Goal: Task Accomplishment & Management: Complete application form

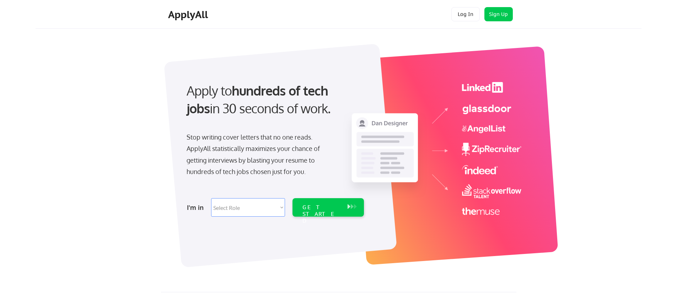
click at [244, 205] on select "Select Role Software Engineering Product Management Customer Success Sales UI/U…" at bounding box center [248, 207] width 74 height 18
select select ""engineering""
click at [211, 198] on select "Select Role Software Engineering Product Management Customer Success Sales UI/U…" at bounding box center [248, 207] width 74 height 18
select select ""engineering""
click at [336, 210] on div "GET STARTED" at bounding box center [322, 214] width 38 height 21
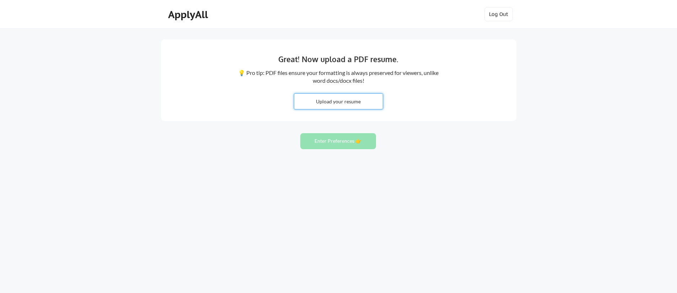
click at [325, 102] on input "file" at bounding box center [338, 101] width 89 height 15
type input "C:\fakepath\Danielle-Frappier-Resume-2025.docx"
click at [359, 99] on input "file" at bounding box center [338, 101] width 89 height 15
type input "C:\fakepath\Danielle-Frappier-Resume-2025.pdf"
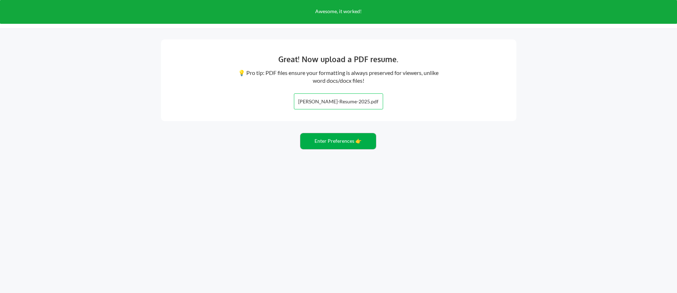
click at [336, 145] on button "Enter Preferences 👉" at bounding box center [338, 141] width 76 height 16
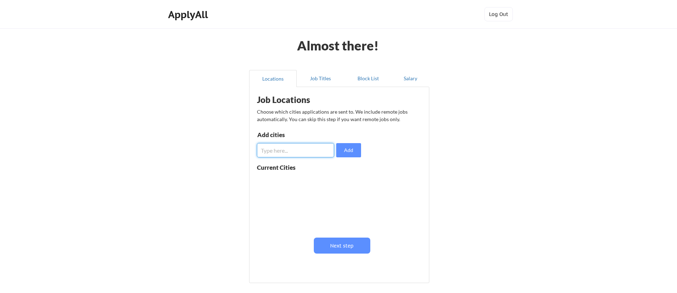
click at [283, 145] on input "input" at bounding box center [295, 150] width 77 height 14
type input "[GEOGRAPHIC_DATA], [GEOGRAPHIC_DATA]"
click at [351, 153] on button "Add" at bounding box center [348, 150] width 25 height 14
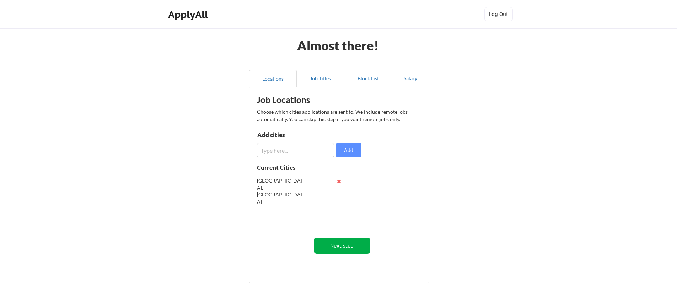
click at [346, 245] on button "Next step" at bounding box center [342, 246] width 57 height 16
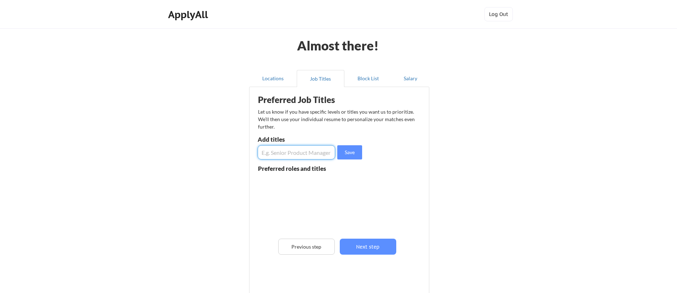
click at [275, 148] on input "input" at bounding box center [297, 152] width 78 height 14
type input "Design System Engineer"
click at [357, 153] on button "Save" at bounding box center [349, 152] width 25 height 14
click at [307, 153] on input "input" at bounding box center [297, 152] width 78 height 14
type input "Front End Developer"
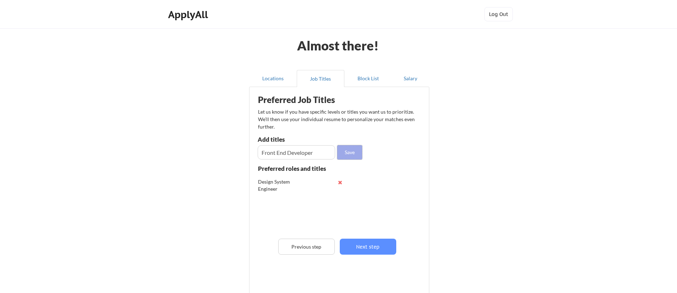
click at [350, 155] on button "Save" at bounding box center [349, 152] width 25 height 14
click at [317, 154] on input "input" at bounding box center [297, 152] width 78 height 14
type input "Front End Engineer"
click at [341, 153] on button "Save" at bounding box center [349, 152] width 25 height 14
click at [320, 154] on input "input" at bounding box center [297, 152] width 78 height 14
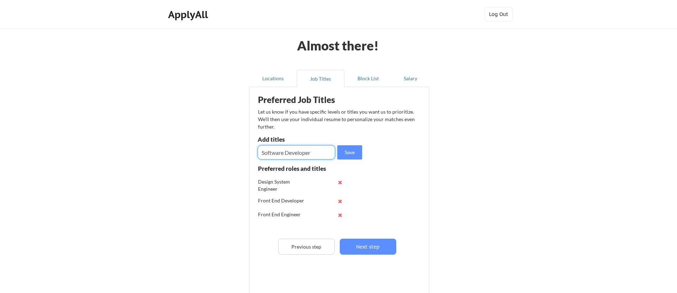
type input "Software Developer"
click at [343, 153] on button "Save" at bounding box center [349, 152] width 25 height 14
click at [304, 154] on input "input" at bounding box center [297, 152] width 78 height 14
type input "Web Developer"
click at [344, 154] on button "Save" at bounding box center [349, 152] width 25 height 14
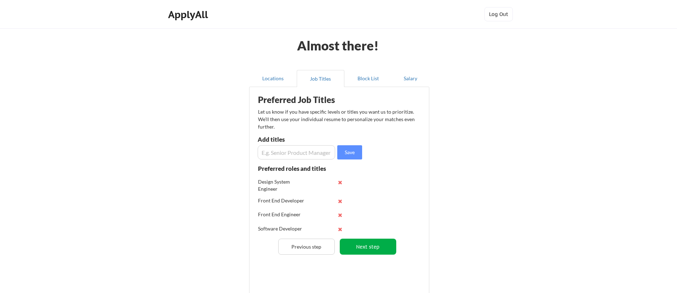
click at [371, 252] on button "Next step" at bounding box center [368, 247] width 57 height 16
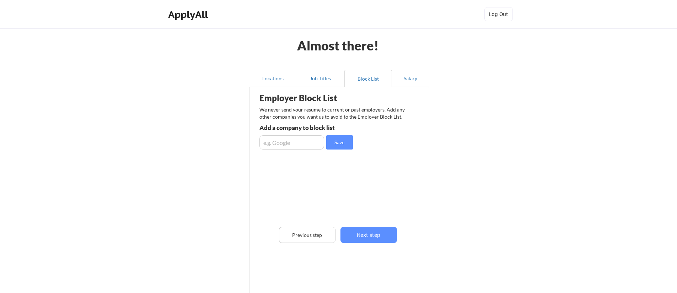
click at [387, 244] on div "Employer Block List We never send your resume to current or past employers. Add…" at bounding box center [339, 181] width 172 height 184
click at [383, 238] on button "Next step" at bounding box center [369, 235] width 57 height 16
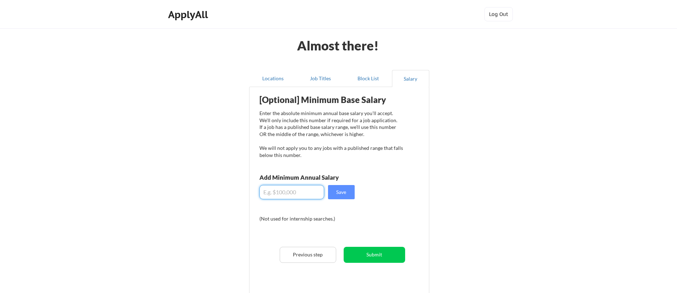
click at [294, 193] on input "input" at bounding box center [292, 192] width 65 height 14
type input "$140,000"
drag, startPoint x: 343, startPoint y: 189, endPoint x: 347, endPoint y: 192, distance: 4.8
click at [343, 189] on button "Save" at bounding box center [341, 192] width 27 height 14
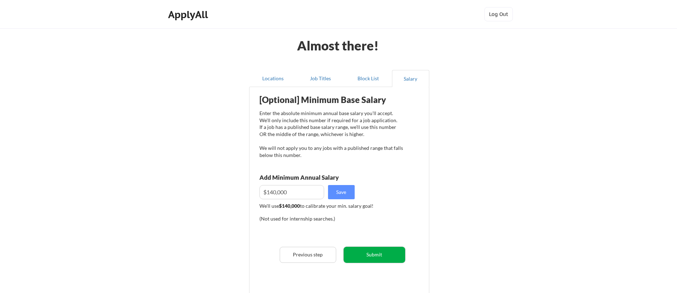
click at [380, 261] on button "Submit" at bounding box center [375, 255] width 62 height 16
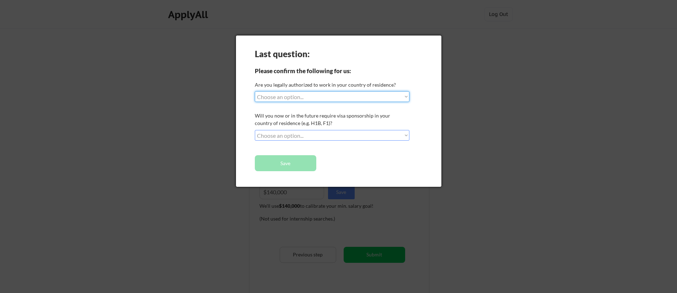
click at [321, 100] on select "Choose an option... Yes, I am a [DEMOGRAPHIC_DATA] Citizen Yes, I am a [DEMOGRA…" at bounding box center [332, 96] width 155 height 11
select select ""yes__i_am_a_[DEMOGRAPHIC_DATA]""
click at [255, 91] on select "Choose an option... Yes, I am a [DEMOGRAPHIC_DATA] Citizen Yes, I am a [DEMOGRA…" at bounding box center [332, 96] width 155 height 11
click at [291, 136] on select "Choose an option... No, I will not need sponsorship Yes, I will need sponsorship" at bounding box center [332, 135] width 155 height 11
select select ""no__i_will_not_need_sponsorship""
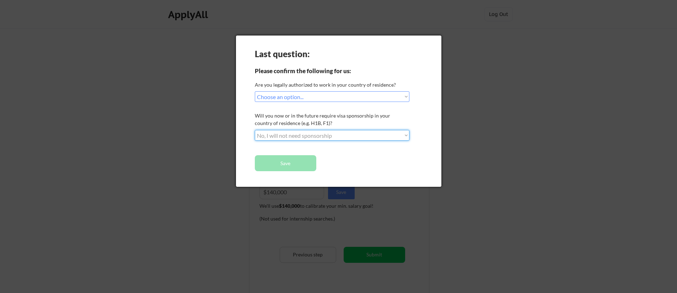
click at [255, 130] on select "Choose an option... No, I will not need sponsorship Yes, I will need sponsorship" at bounding box center [332, 135] width 155 height 11
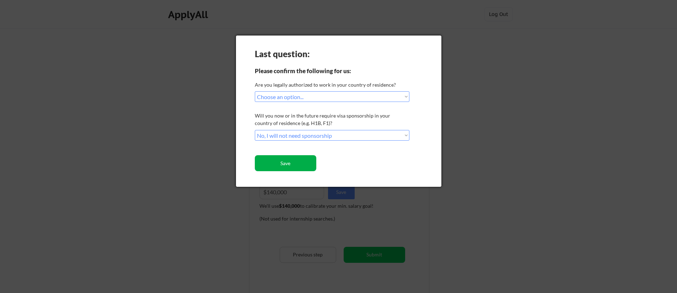
click at [286, 162] on button "Save" at bounding box center [286, 163] width 62 height 16
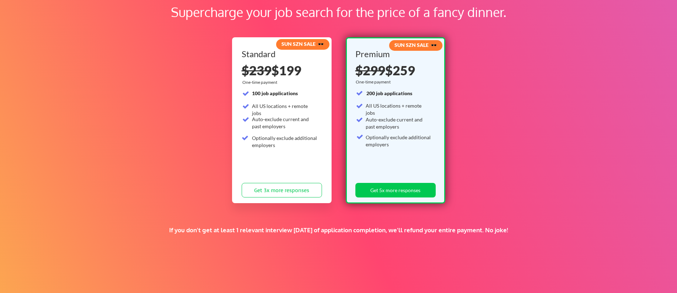
scroll to position [47, 0]
